Goal: Navigation & Orientation: Find specific page/section

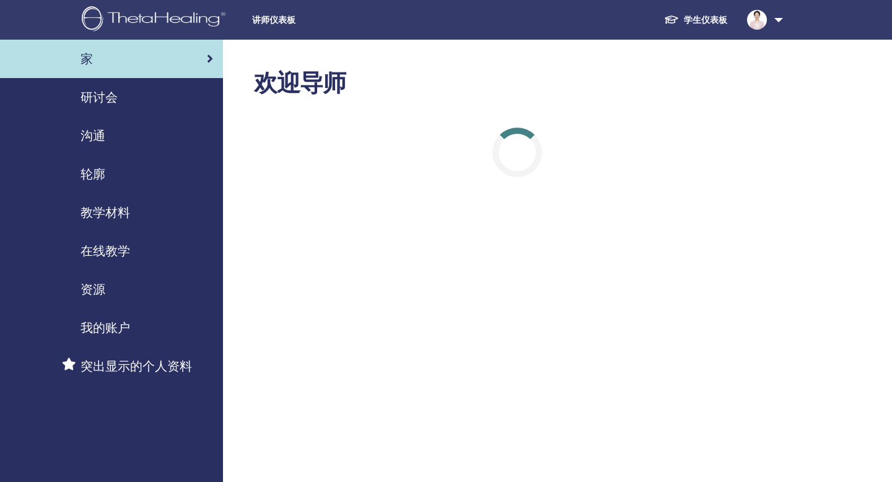
click at [110, 97] on font "研讨会" at bounding box center [99, 97] width 37 height 16
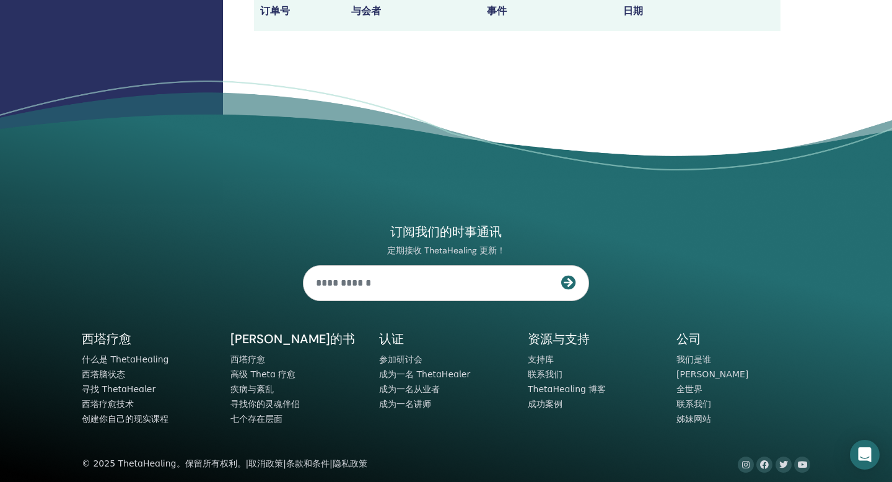
scroll to position [519, 0]
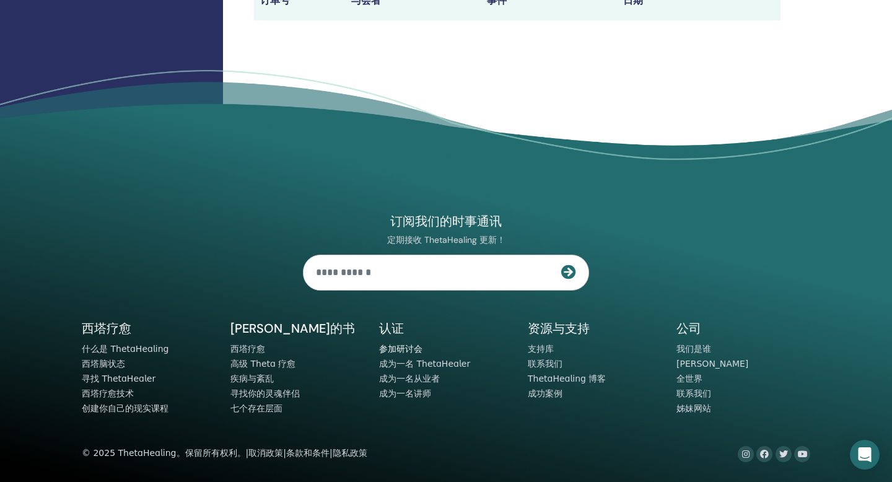
click at [410, 351] on font "参加研讨会" at bounding box center [400, 349] width 43 height 10
click at [408, 349] on font "参加研讨会" at bounding box center [400, 349] width 43 height 10
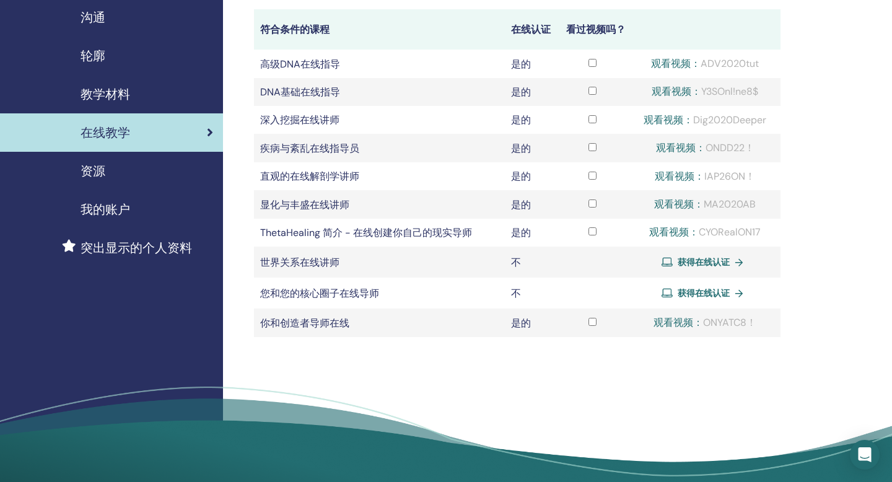
scroll to position [120, 0]
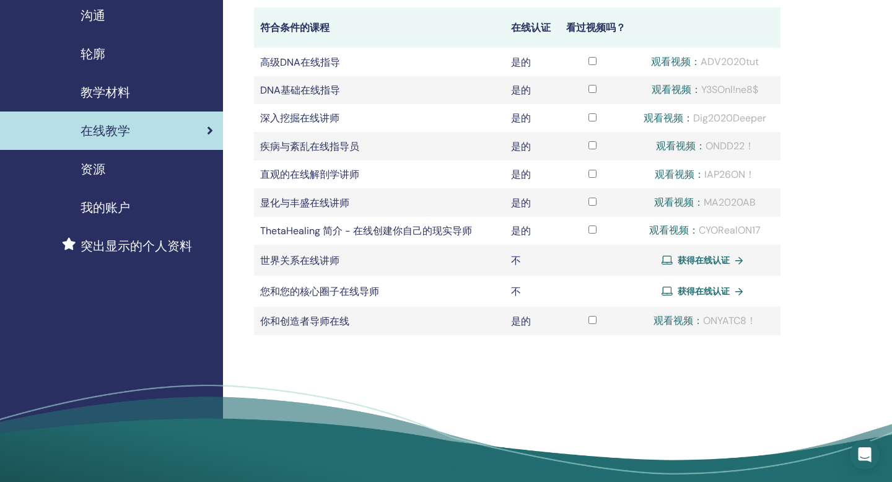
click at [95, 20] on font "沟通" at bounding box center [93, 15] width 25 height 16
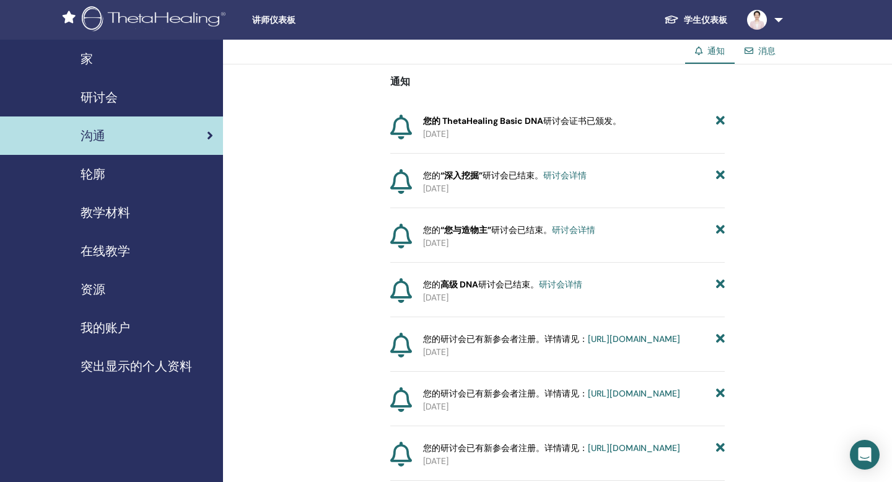
click at [90, 57] on font "家" at bounding box center [87, 59] width 12 height 16
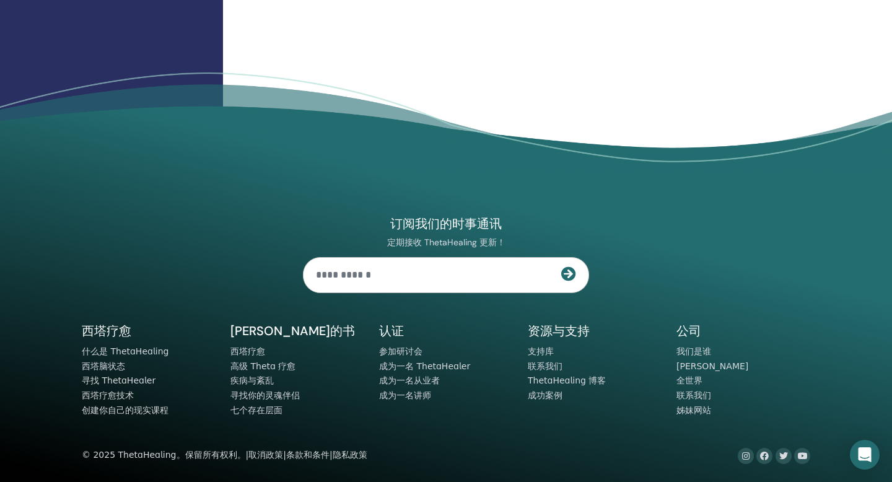
scroll to position [1584, 0]
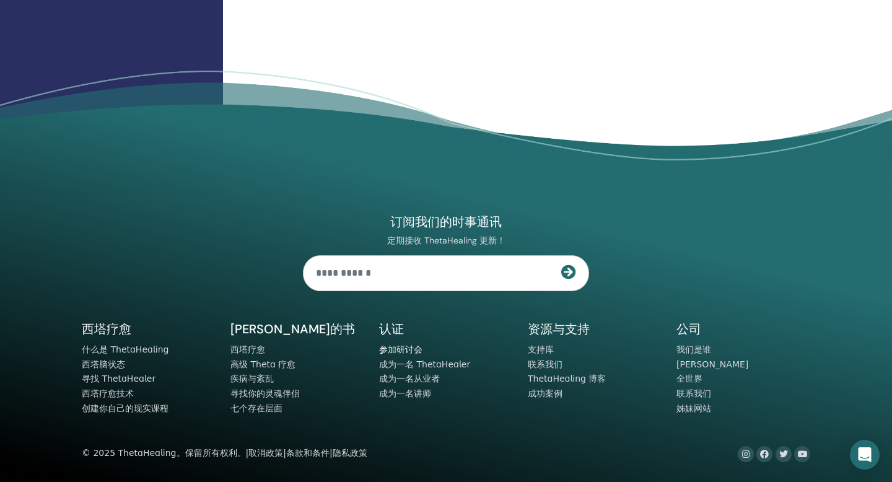
click at [402, 344] on font "参加研讨会" at bounding box center [400, 349] width 43 height 10
click at [402, 353] on font "参加研讨会" at bounding box center [400, 349] width 43 height 10
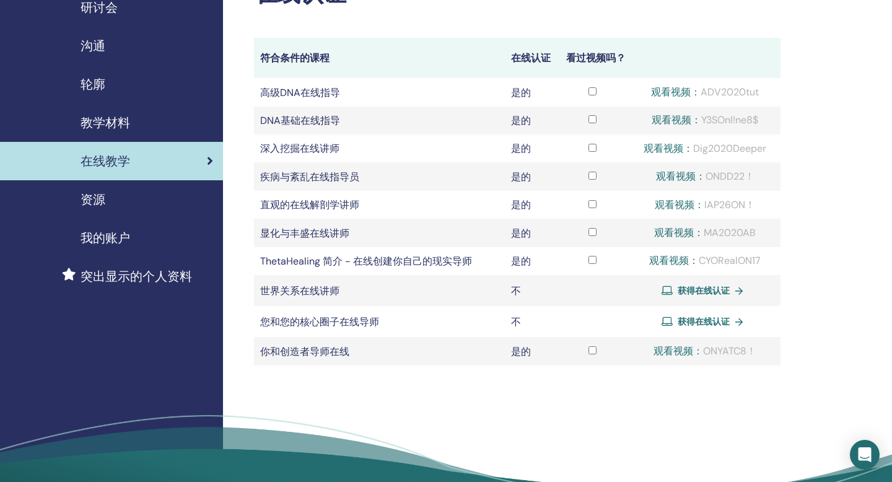
scroll to position [440, 0]
